Goal: Check status: Check status

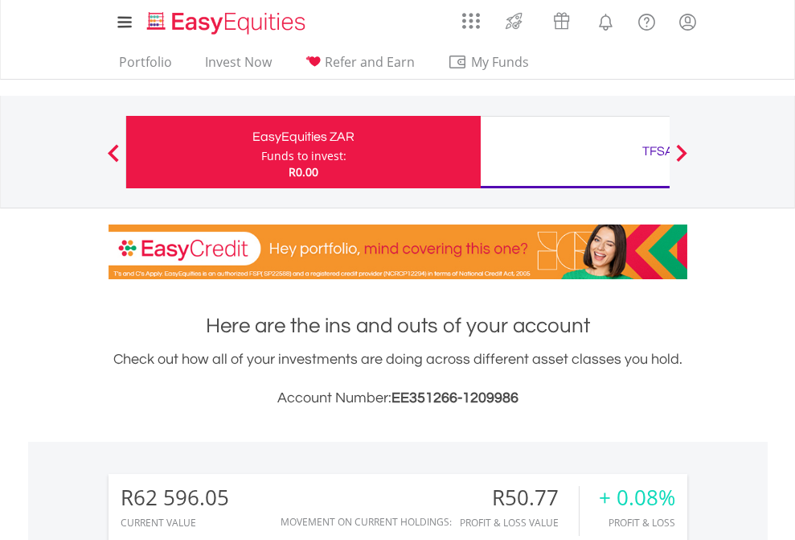
scroll to position [154, 253]
click at [261, 152] on div "Funds to invest:" at bounding box center [303, 156] width 85 height 16
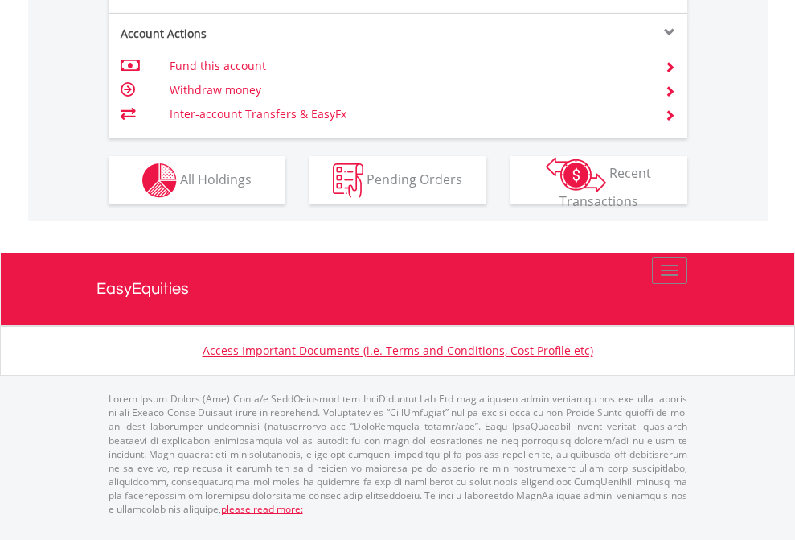
scroll to position [1574, 0]
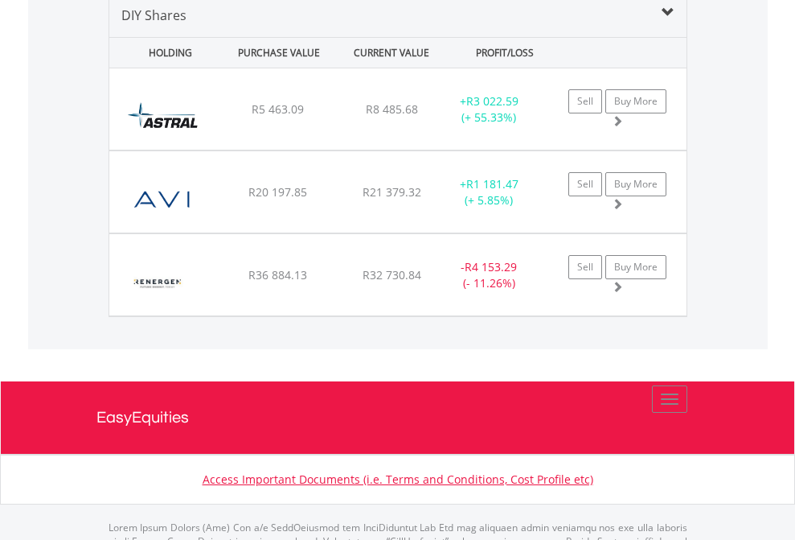
scroll to position [1555, 0]
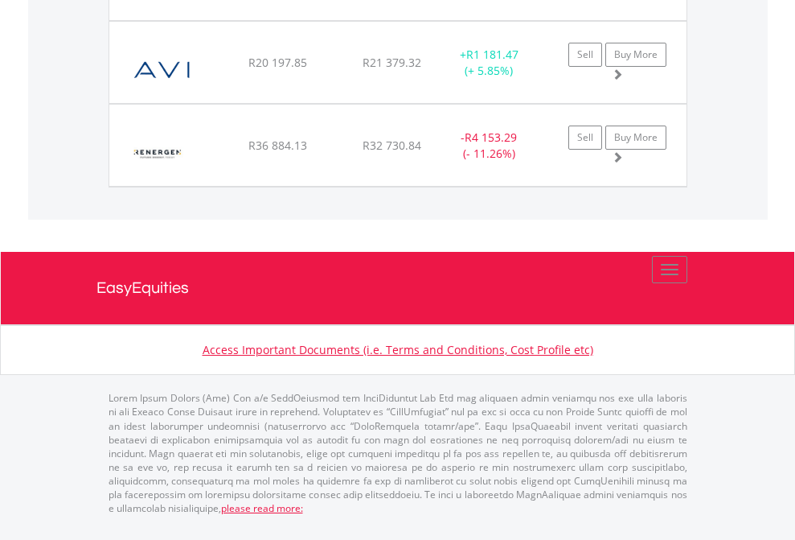
scroll to position [116, 0]
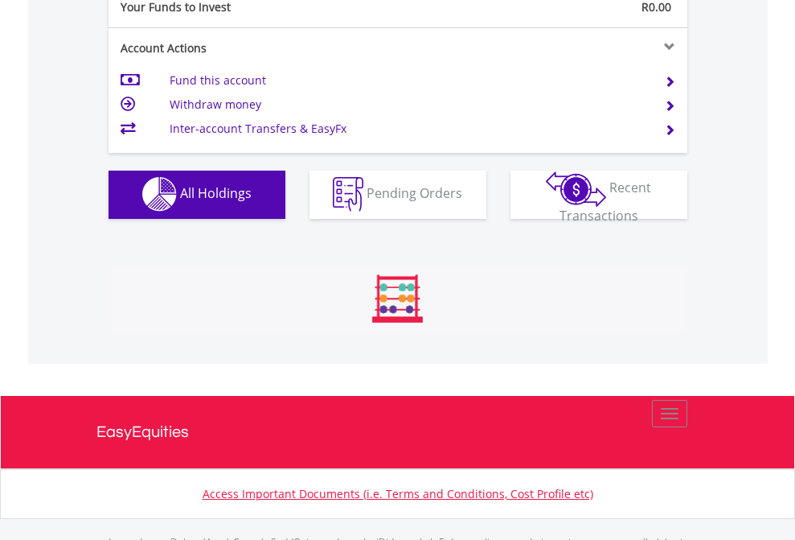
scroll to position [1592, 0]
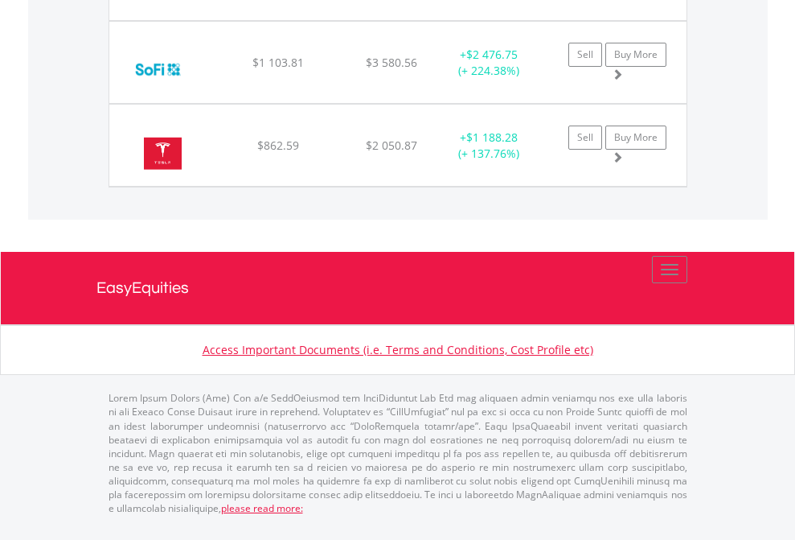
scroll to position [154, 253]
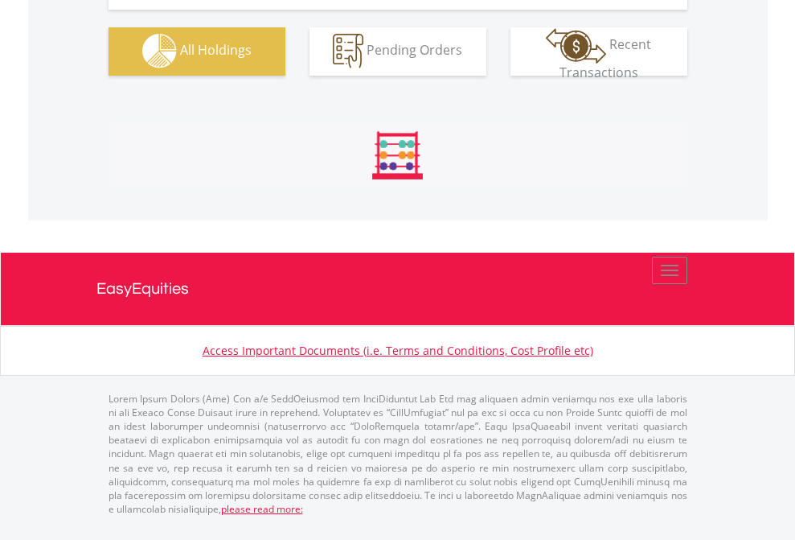
scroll to position [1592, 0]
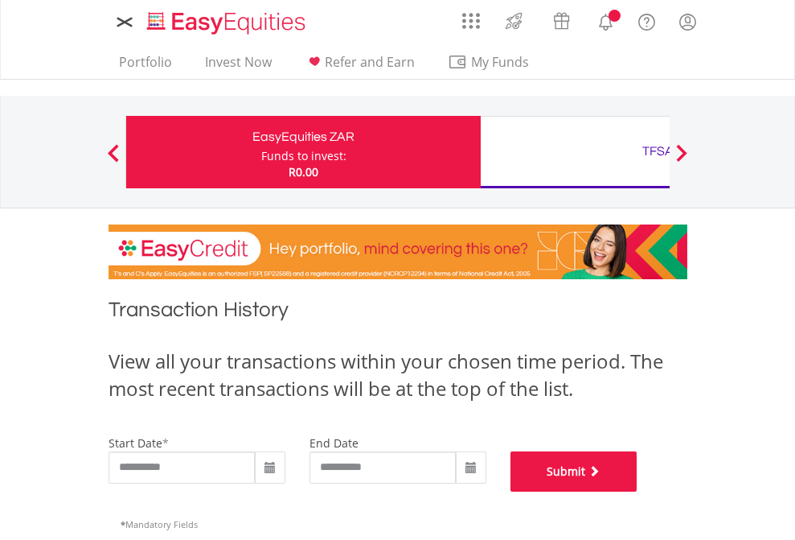
click at [638, 491] on button "Submit" at bounding box center [574, 471] width 127 height 40
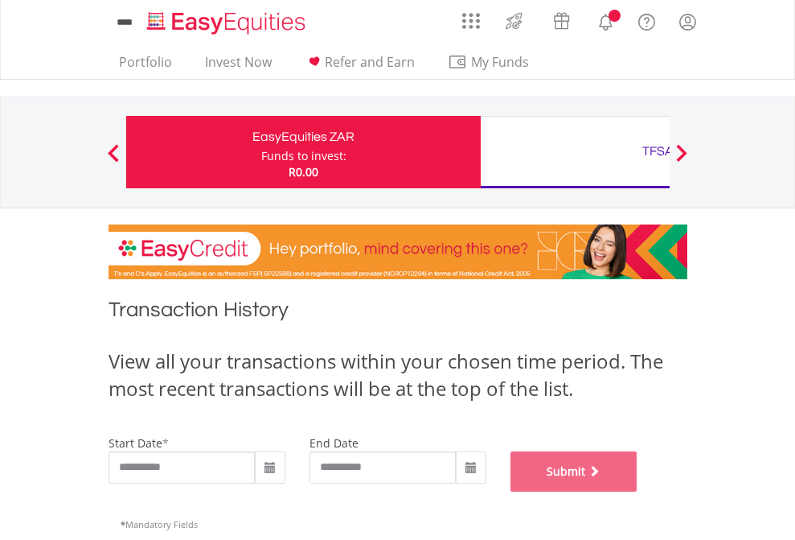
scroll to position [652, 0]
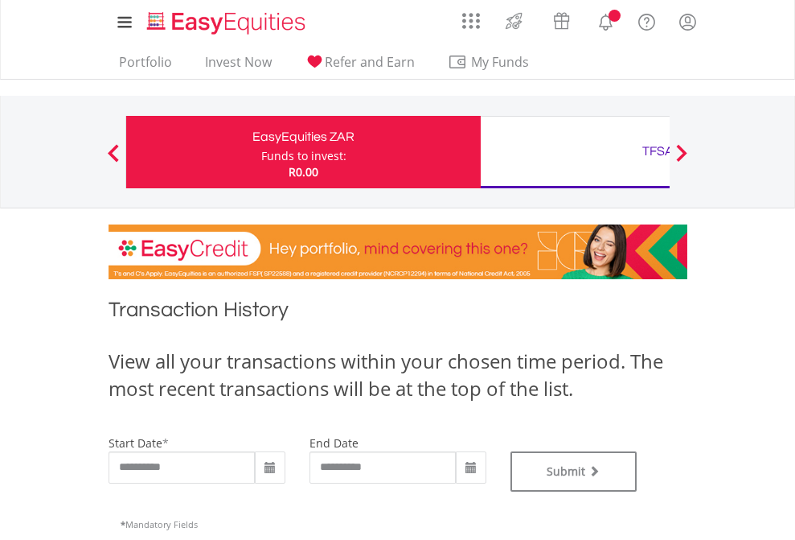
click at [575, 152] on div "TFSA" at bounding box center [658, 151] width 335 height 23
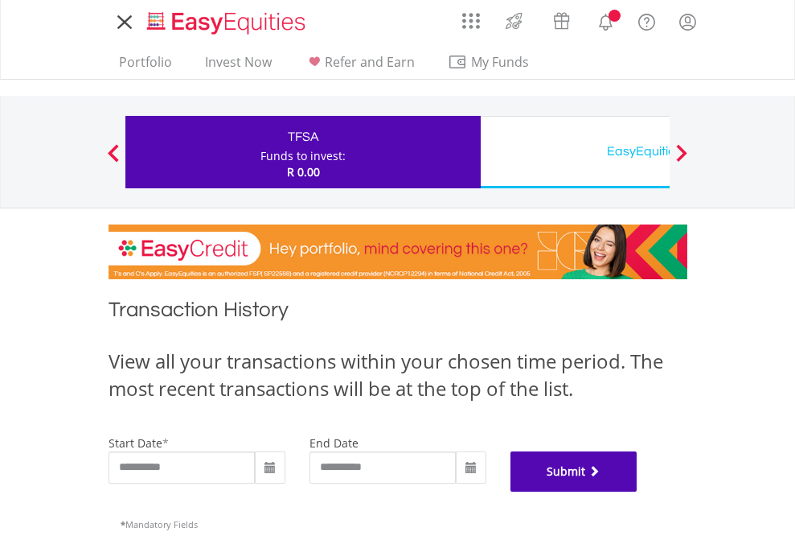
click at [638, 491] on button "Submit" at bounding box center [574, 471] width 127 height 40
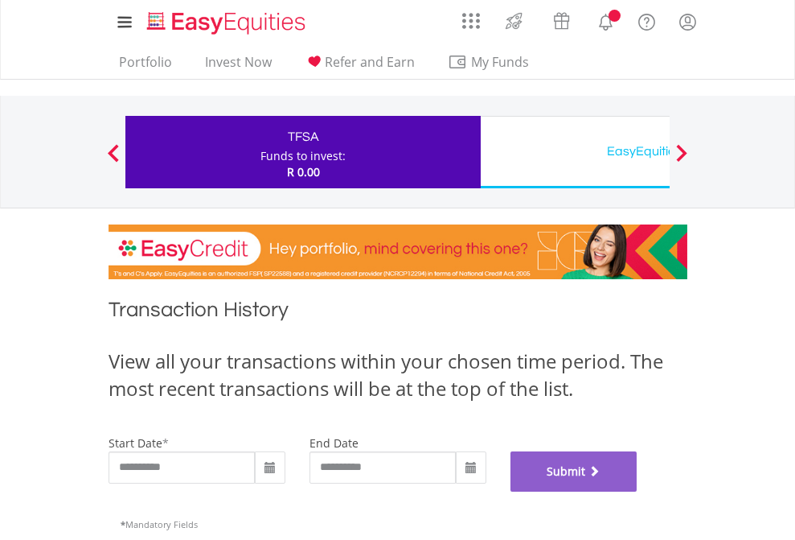
scroll to position [652, 0]
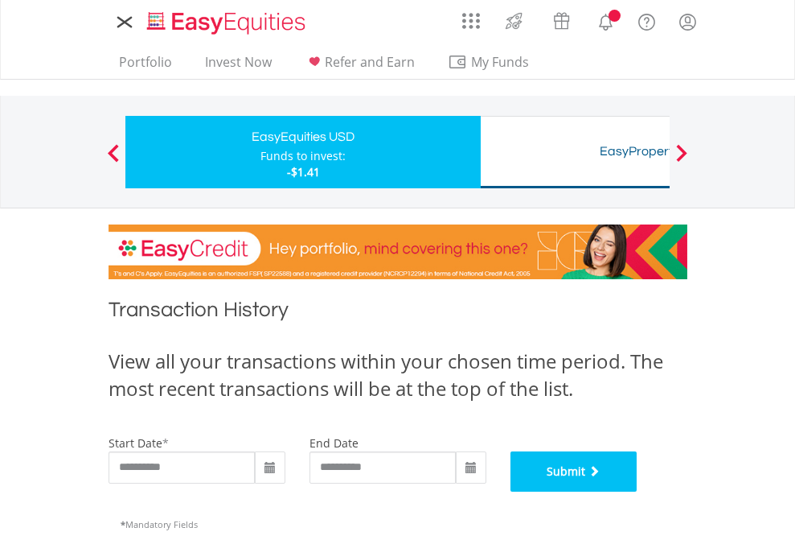
click at [638, 491] on button "Submit" at bounding box center [574, 471] width 127 height 40
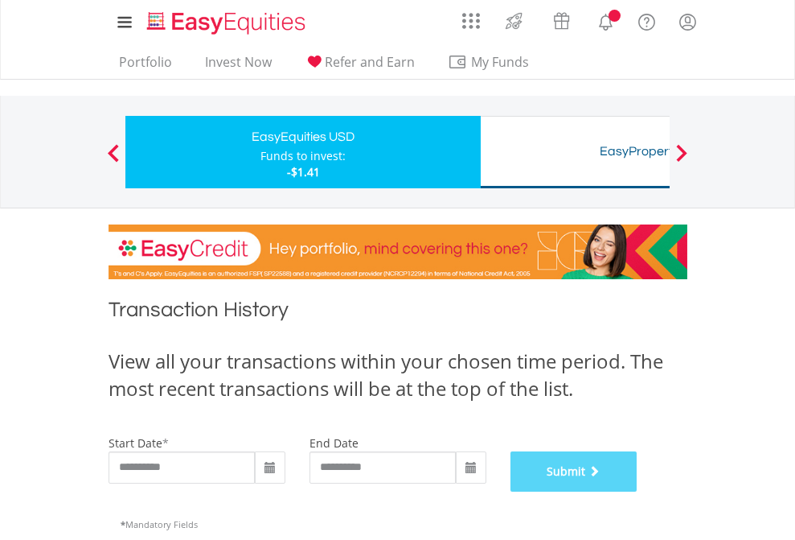
scroll to position [652, 0]
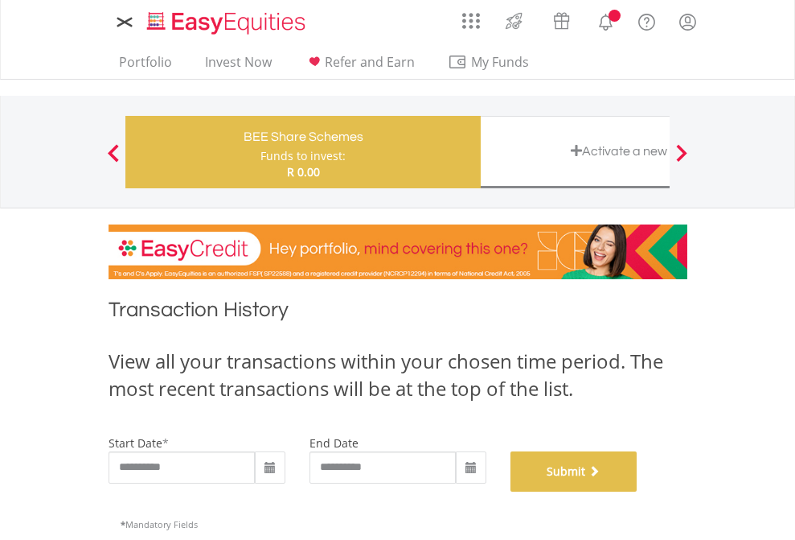
click at [638, 491] on button "Submit" at bounding box center [574, 471] width 127 height 40
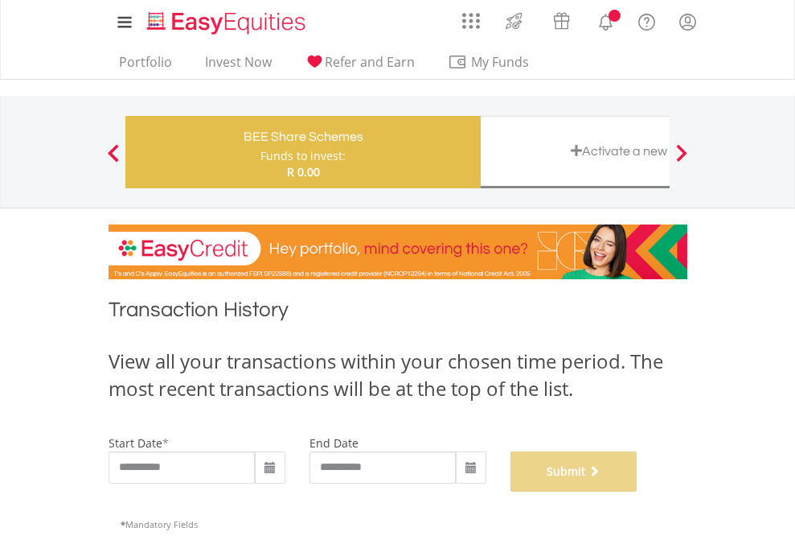
scroll to position [652, 0]
